Goal: Navigation & Orientation: Find specific page/section

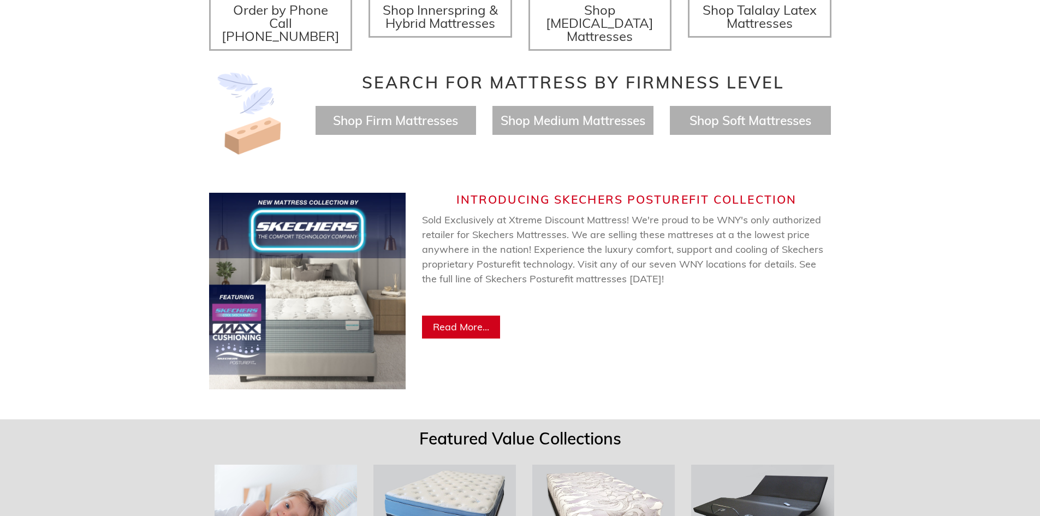
scroll to position [480, 0]
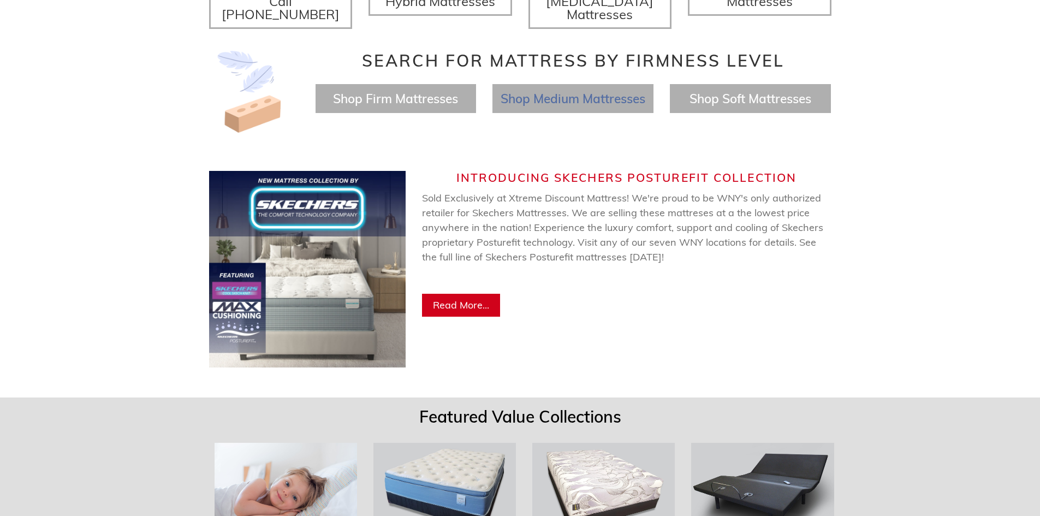
click at [566, 91] on span "Shop Medium Mattresses" at bounding box center [572, 99] width 145 height 16
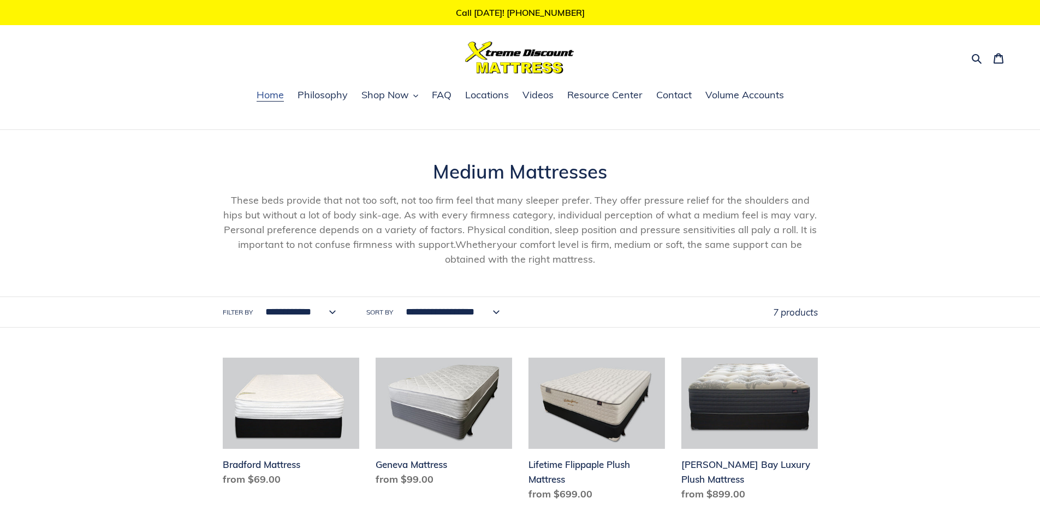
click at [270, 97] on span "Home" at bounding box center [269, 94] width 27 height 13
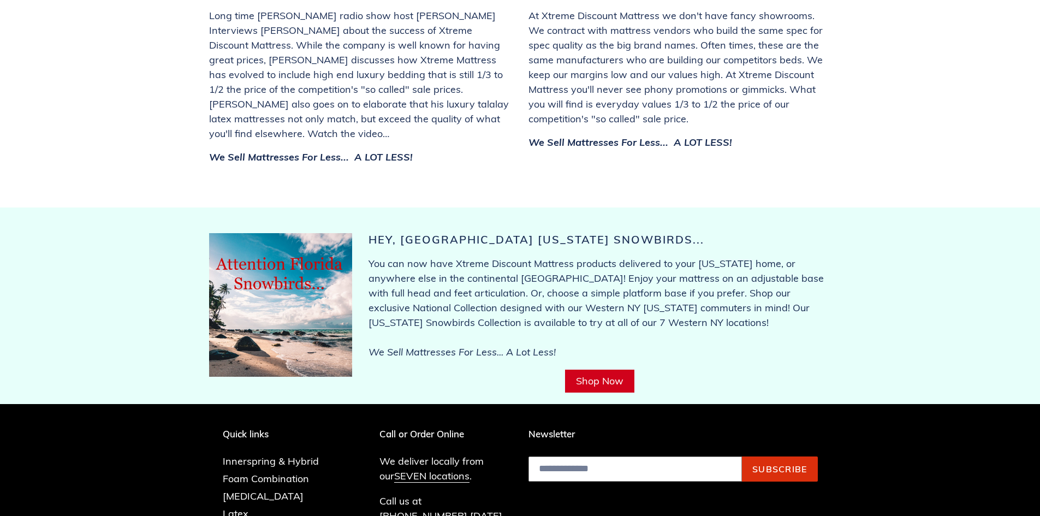
scroll to position [4241, 0]
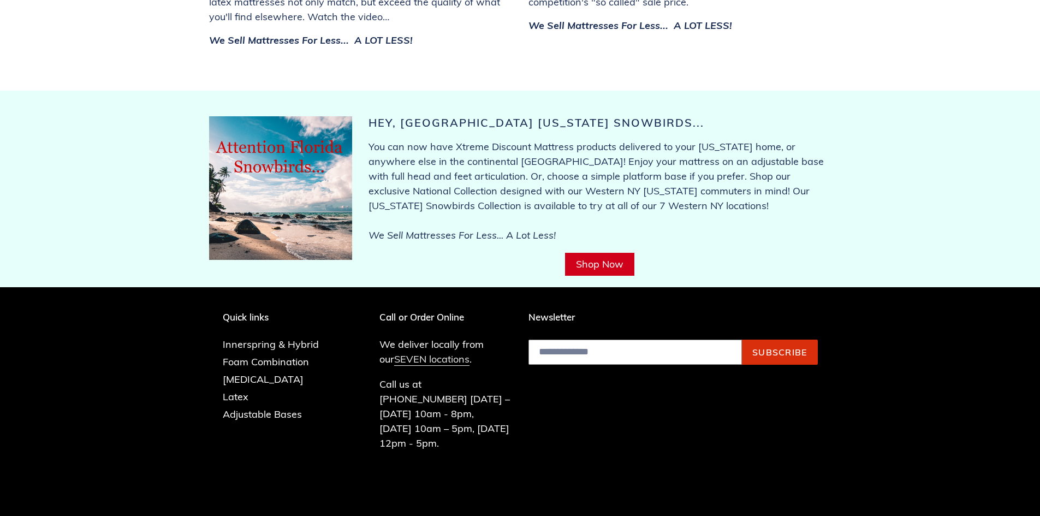
click at [427, 353] on link "SEVEN locations" at bounding box center [431, 359] width 75 height 13
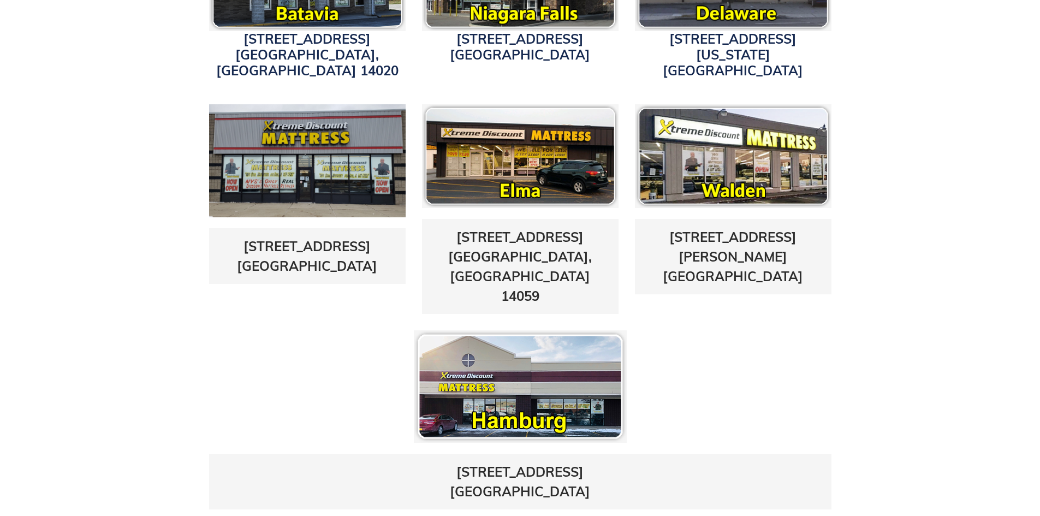
scroll to position [502, 0]
